Goal: Transaction & Acquisition: Purchase product/service

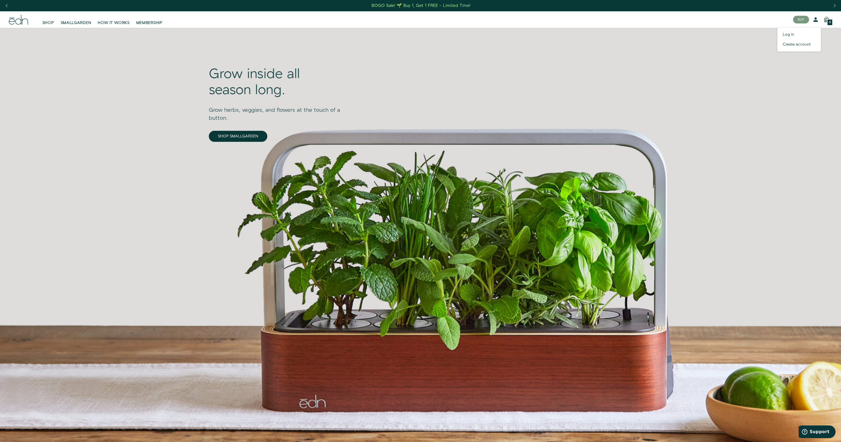
click at [814, 22] on icon at bounding box center [815, 19] width 7 height 7
click at [787, 36] on link "Log in" at bounding box center [799, 34] width 44 height 10
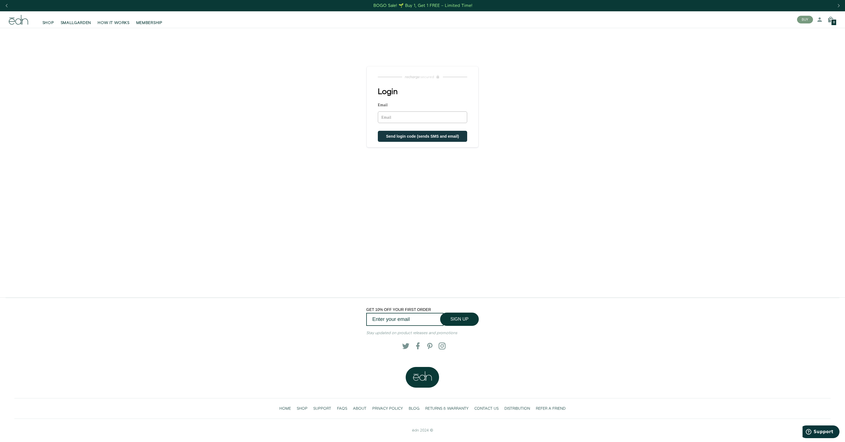
click at [417, 118] on input "Email" at bounding box center [422, 117] width 89 height 12
click at [419, 122] on input "Email" at bounding box center [422, 117] width 89 height 12
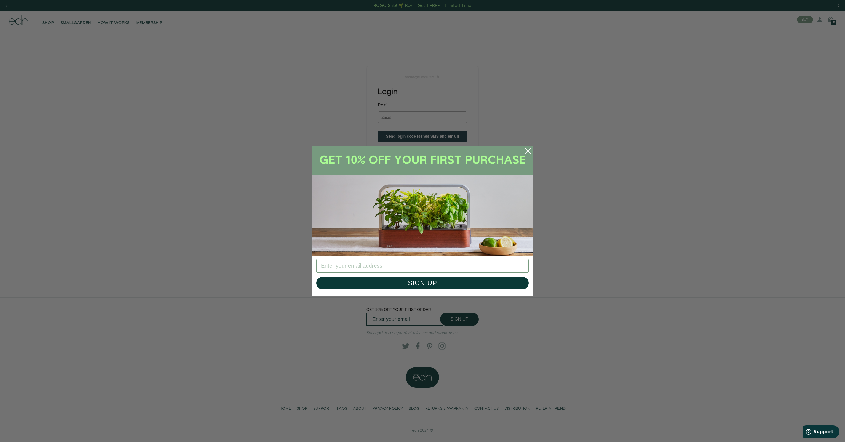
click at [529, 152] on icon "Close dialog" at bounding box center [527, 150] width 5 height 5
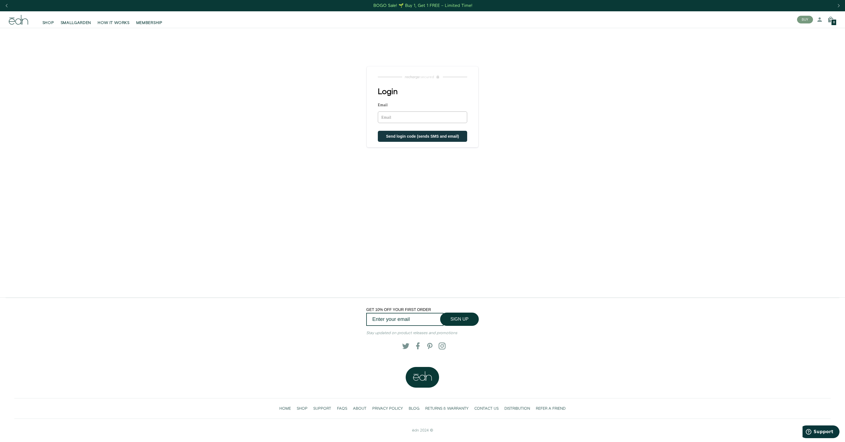
click at [402, 119] on input "Email" at bounding box center [422, 117] width 89 height 12
paste input "frills_dealt.0s@icloud.com"
click at [407, 117] on input "frills_dealt.0s@icloud.com" at bounding box center [422, 117] width 89 height 12
paste input "frills_dealt.0s@icloud.com"
click at [408, 120] on input "frills_dealt.0s@frills_dealt.0s@icloud.comicloud.com" at bounding box center [422, 117] width 89 height 12
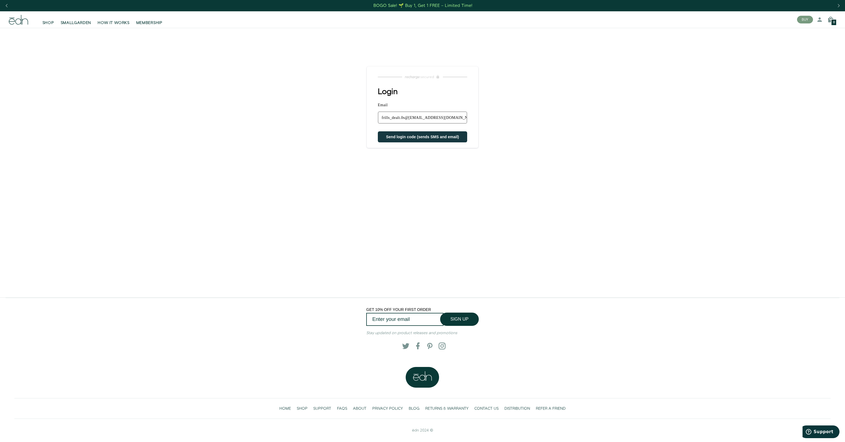
paste input "email"
type input "frills_dealt.0s@icloud.com"
click at [480, 122] on section "Login Email frills_dealt.0s@icloud.com Sorry, we could not find your account Se…" at bounding box center [422, 154] width 120 height 221
click at [452, 121] on input "frills_dealt.0s@icloud.com" at bounding box center [422, 117] width 89 height 12
click at [435, 116] on input "frills_dealt.0s@icloud.com" at bounding box center [422, 117] width 89 height 12
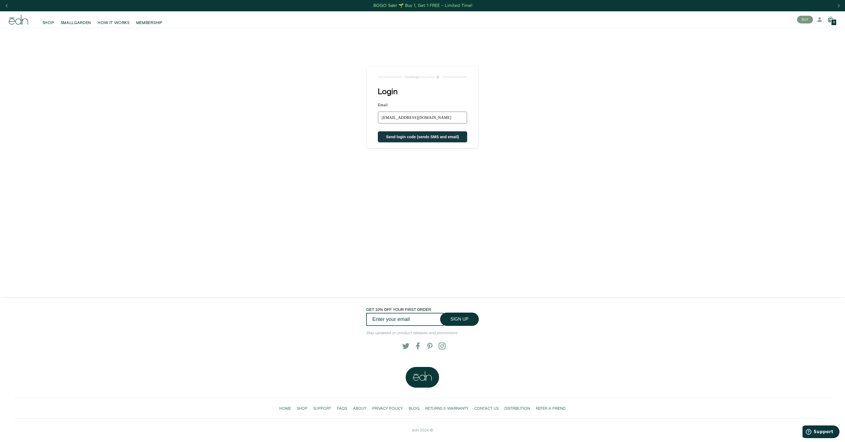
click at [421, 120] on input "frills_dealt.0s@icloud.com" at bounding box center [422, 117] width 89 height 12
drag, startPoint x: 447, startPoint y: 117, endPoint x: 438, endPoint y: 123, distance: 10.5
click at [442, 116] on input "frills_dealt.0s@icloud.com" at bounding box center [422, 117] width 89 height 12
click at [438, 136] on span "Send login code (sends SMS and email)" at bounding box center [422, 137] width 73 height 4
click at [431, 119] on input "frills_dealt.0s@icloud.com" at bounding box center [422, 117] width 89 height 12
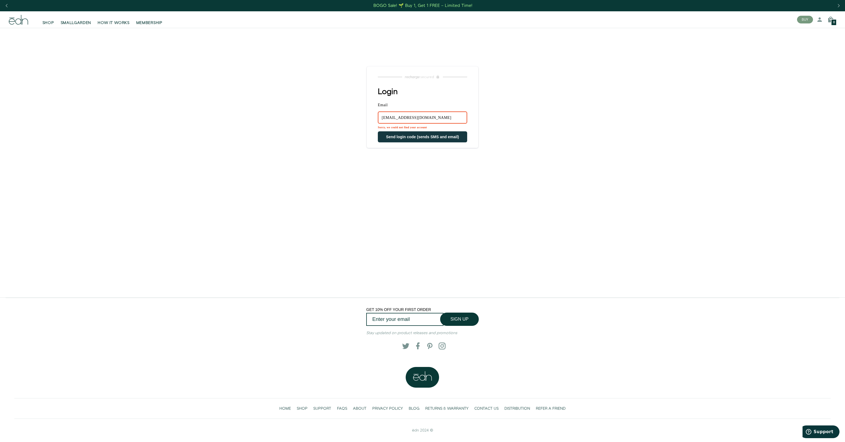
drag, startPoint x: 450, startPoint y: 115, endPoint x: 360, endPoint y: 111, distance: 90.0
click at [360, 111] on main "Login Email frills_dealt.0s@icloud.com Sorry, we could not find your account Se…" at bounding box center [422, 162] width 845 height 269
click at [556, 76] on main "Login Email Sorry, we could not find your account Send login code (sends SMS an…" at bounding box center [422, 162] width 845 height 269
click at [6, 4] on div "Previous slide" at bounding box center [6, 6] width 7 height 12
click at [803, 20] on button "BUY" at bounding box center [805, 20] width 16 height 8
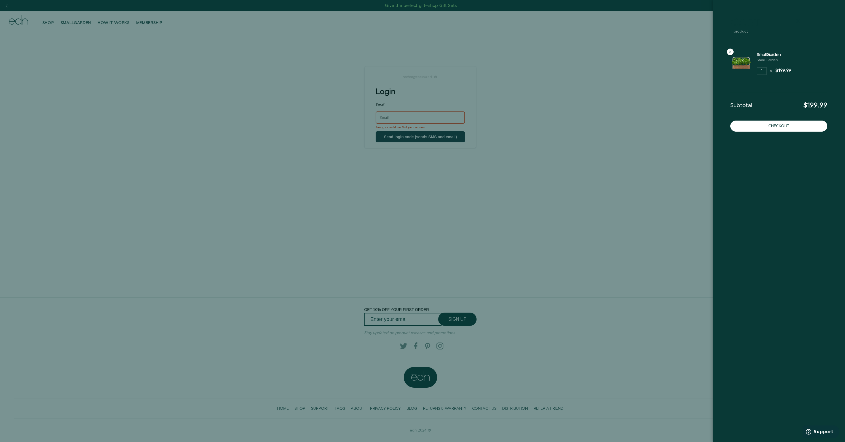
click at [799, 22] on icon at bounding box center [798, 21] width 7 height 7
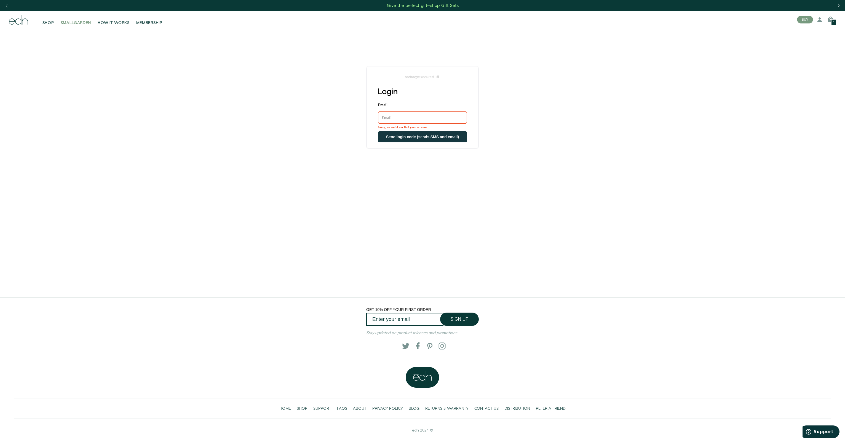
click at [66, 23] on span "SMALLGARDEN" at bounding box center [76, 23] width 31 height 6
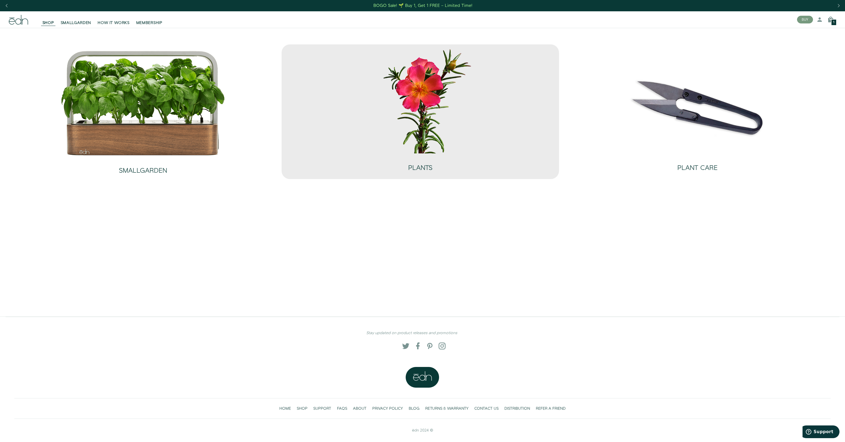
click at [403, 115] on img at bounding box center [419, 100] width 165 height 106
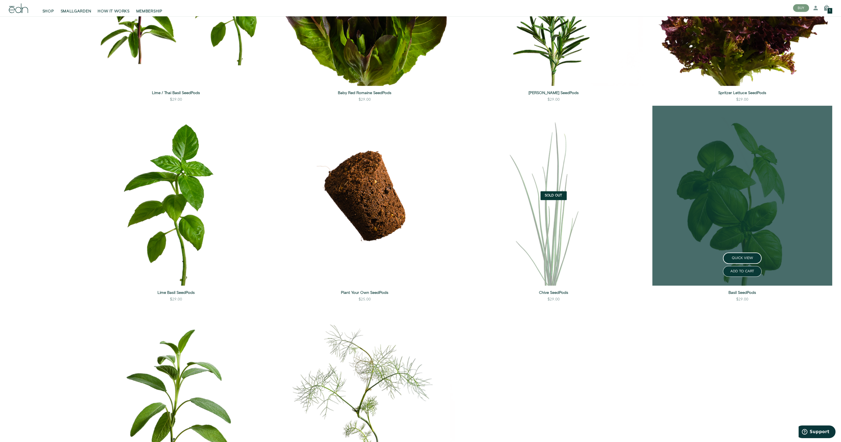
scroll to position [800, 0]
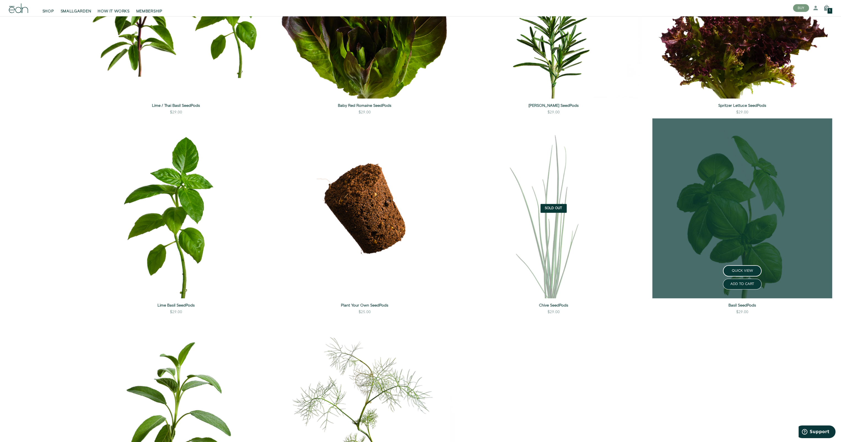
click at [738, 228] on link at bounding box center [742, 208] width 180 height 180
